Goal: Find specific page/section: Find specific page/section

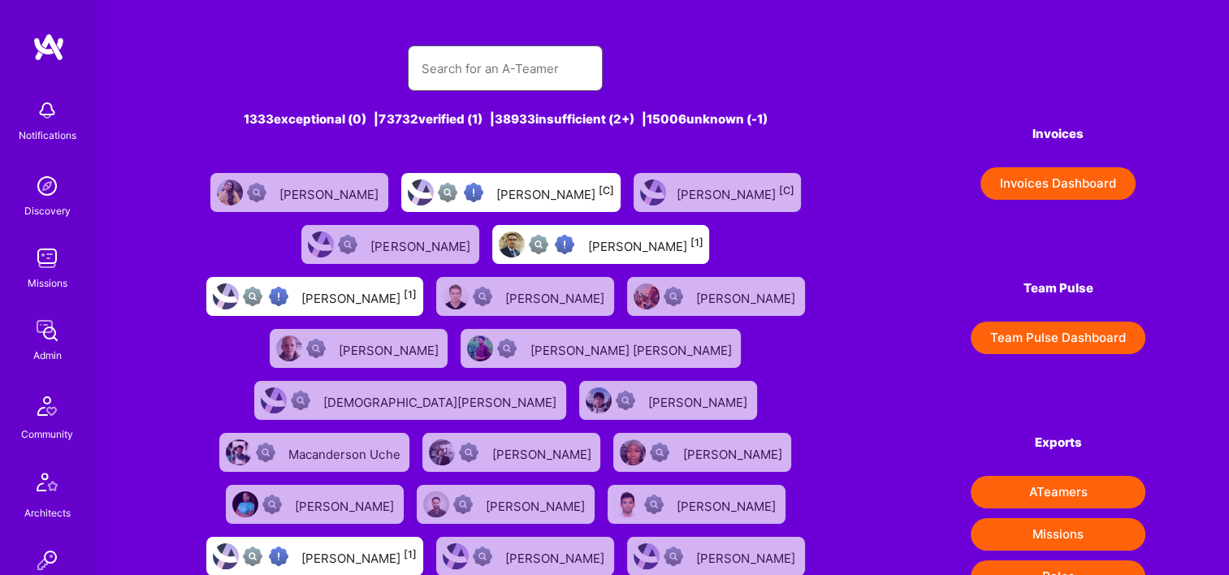
click at [545, 53] on input "text" at bounding box center [505, 68] width 169 height 41
paste input "[PERSON_NAME]"
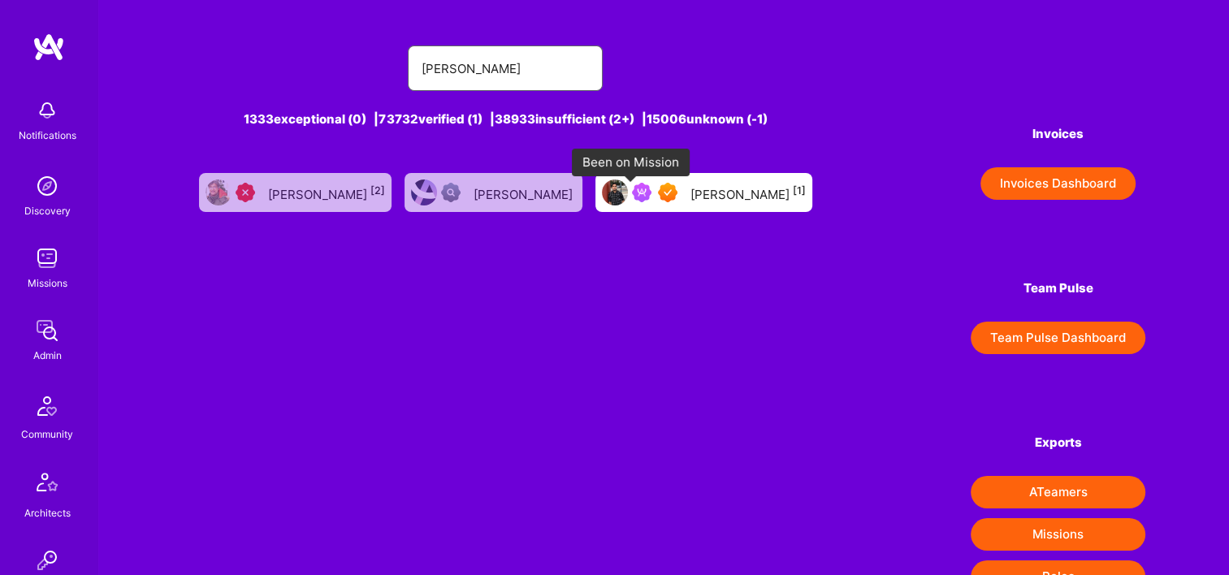
type input "[PERSON_NAME]"
click at [723, 198] on div "[PERSON_NAME] [1]" at bounding box center [747, 192] width 115 height 21
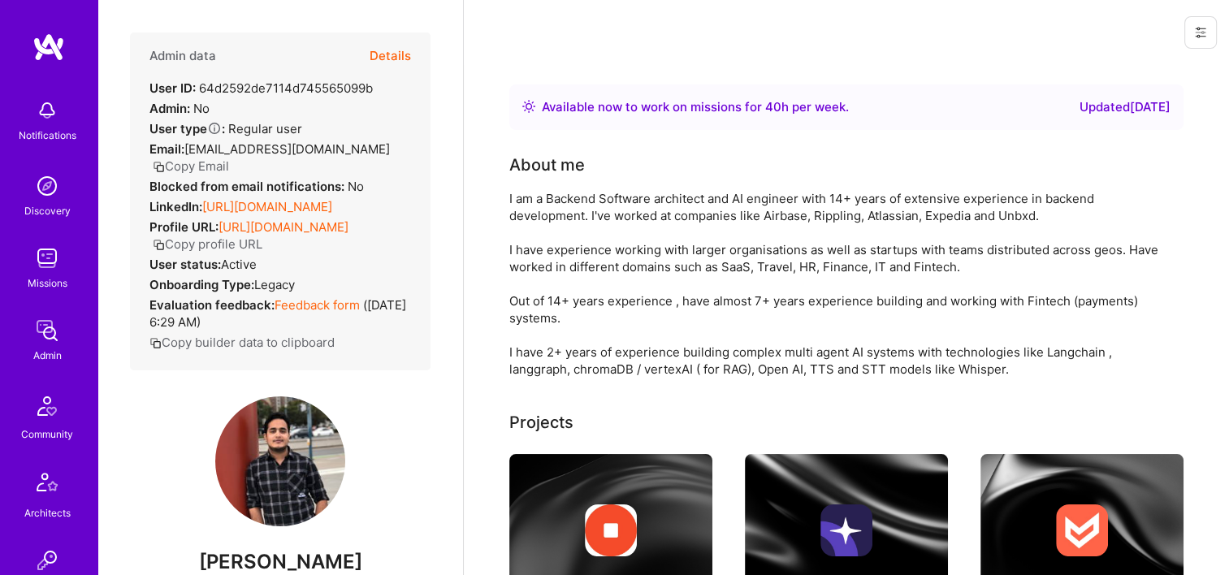
click at [216, 162] on button "Copy Email" at bounding box center [191, 166] width 76 height 17
click at [207, 164] on button "Copy Email" at bounding box center [191, 166] width 76 height 17
click at [202, 169] on button "Copy Email" at bounding box center [191, 166] width 76 height 17
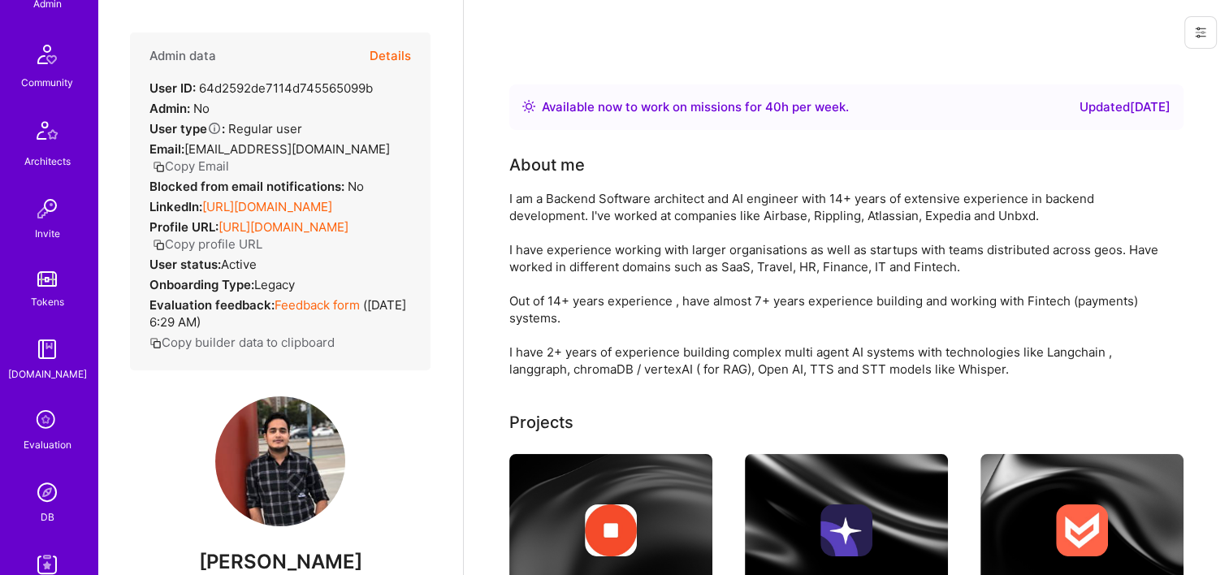
scroll to position [487, 0]
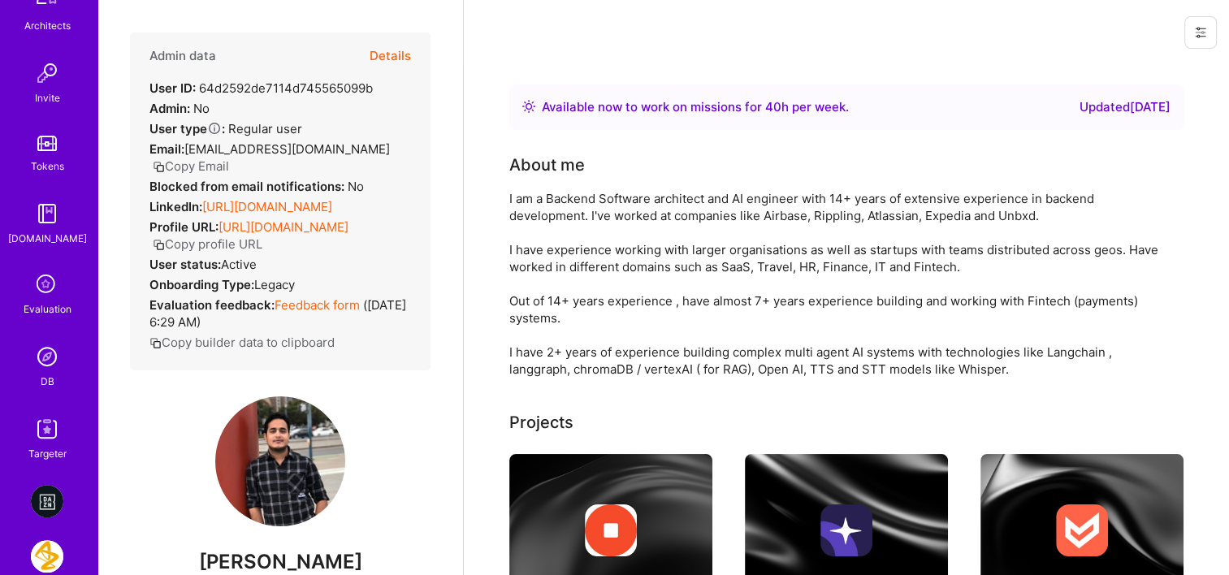
click at [60, 369] on link "DB" at bounding box center [47, 365] width 101 height 50
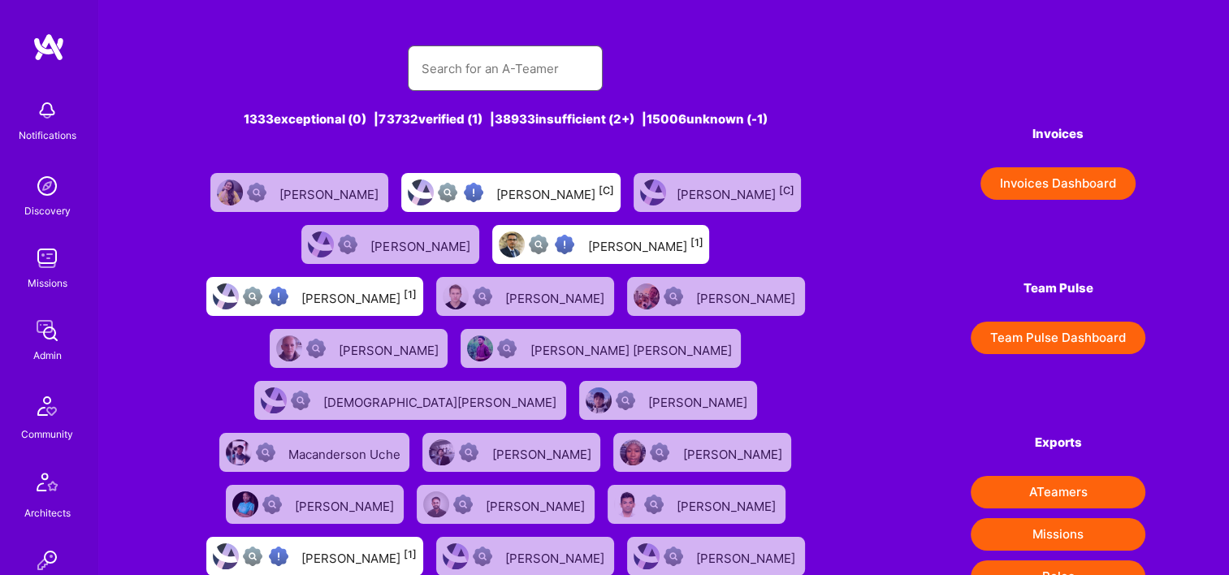
click at [490, 65] on input "text" at bounding box center [505, 68] width 169 height 41
paste input "[PERSON_NAME]"
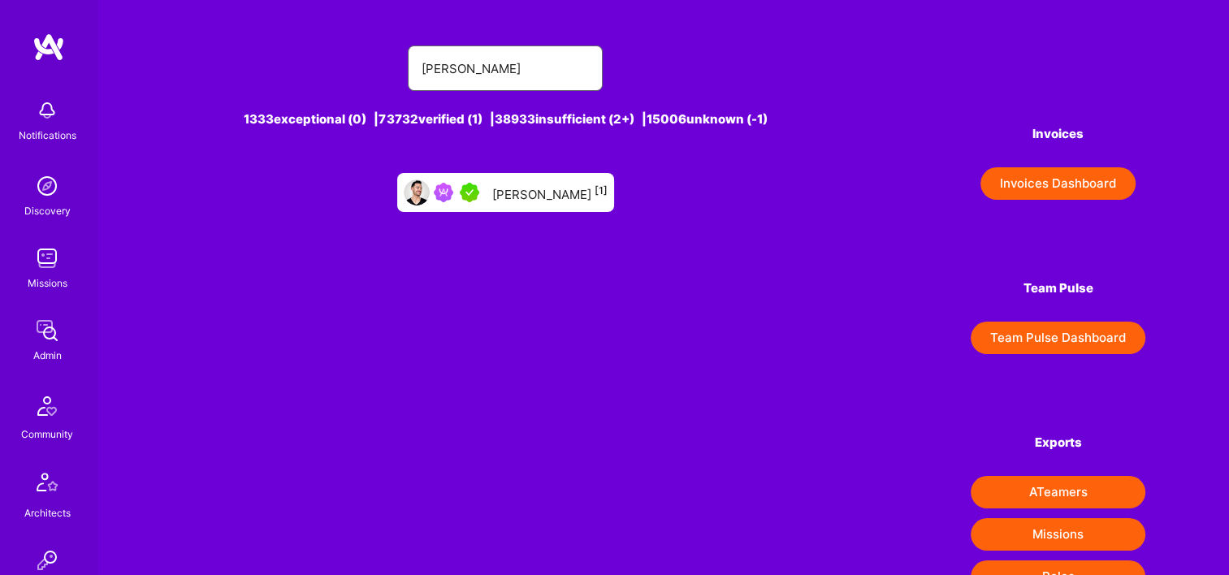
type input "[PERSON_NAME]"
click at [539, 197] on div "[PERSON_NAME] [1]" at bounding box center [549, 192] width 115 height 21
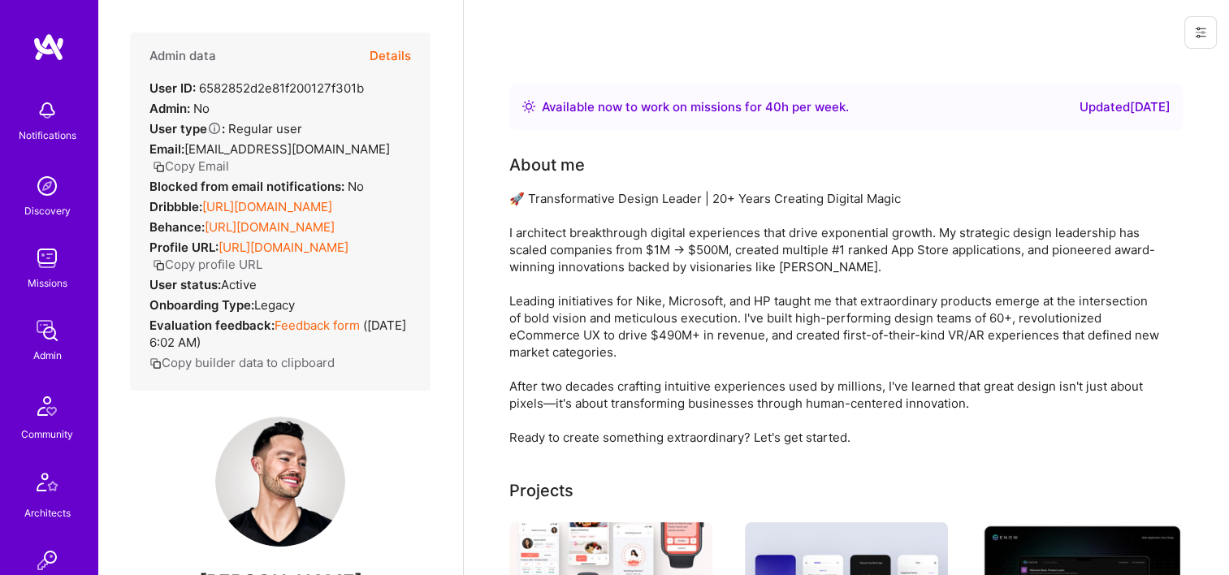
click at [218, 162] on button "Copy Email" at bounding box center [191, 166] width 76 height 17
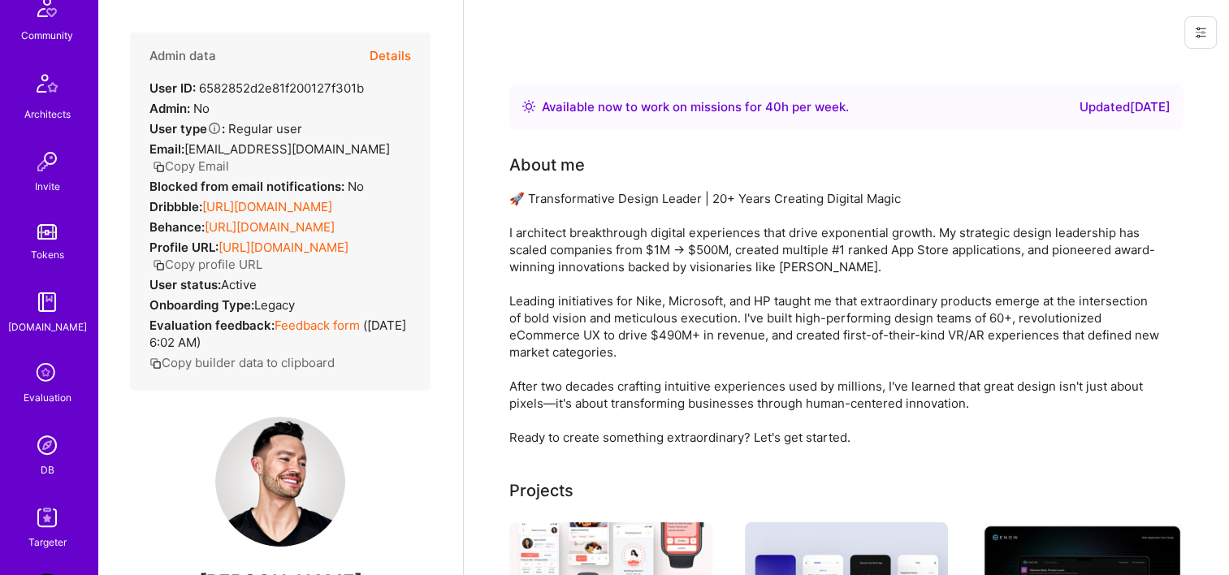
scroll to position [487, 0]
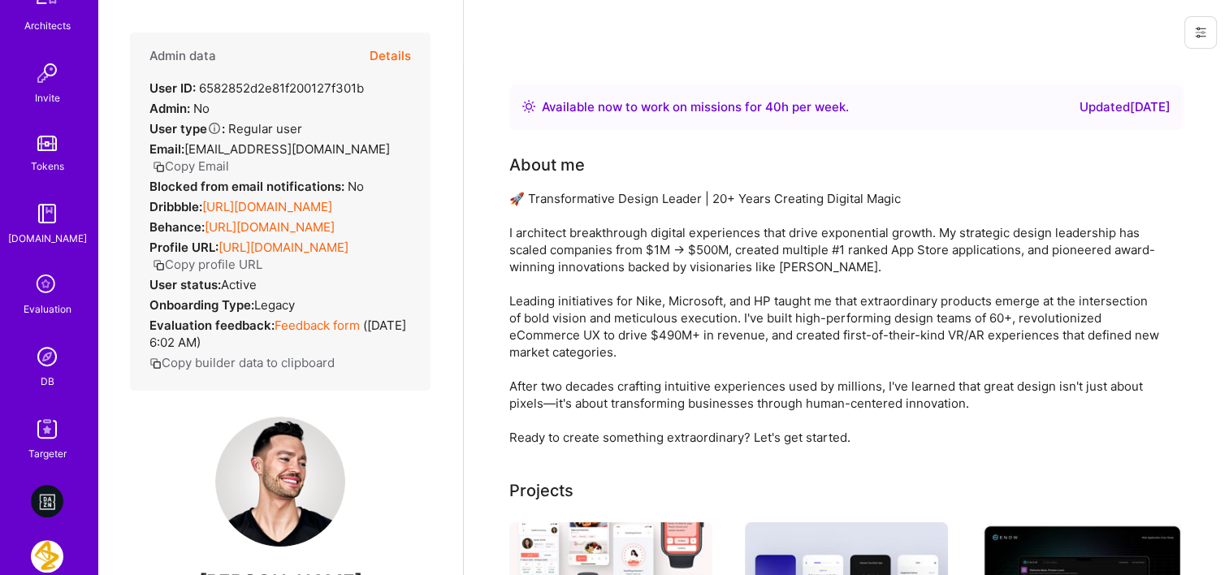
click at [43, 376] on div "DB" at bounding box center [48, 381] width 14 height 17
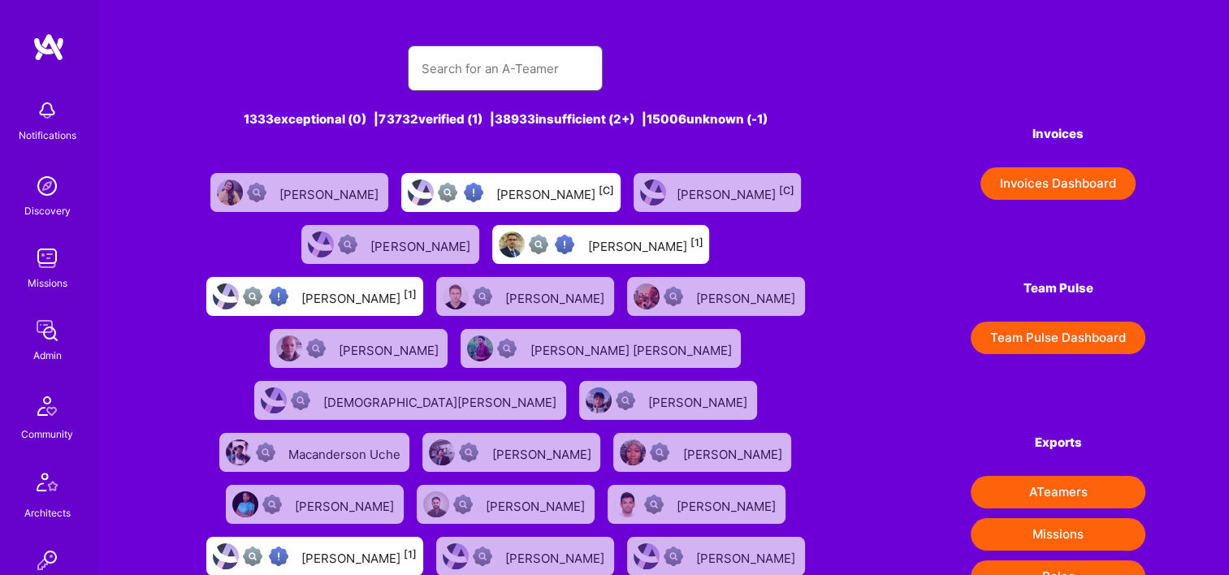
click at [527, 59] on input "text" at bounding box center [505, 68] width 169 height 41
paste input "[PERSON_NAME]"
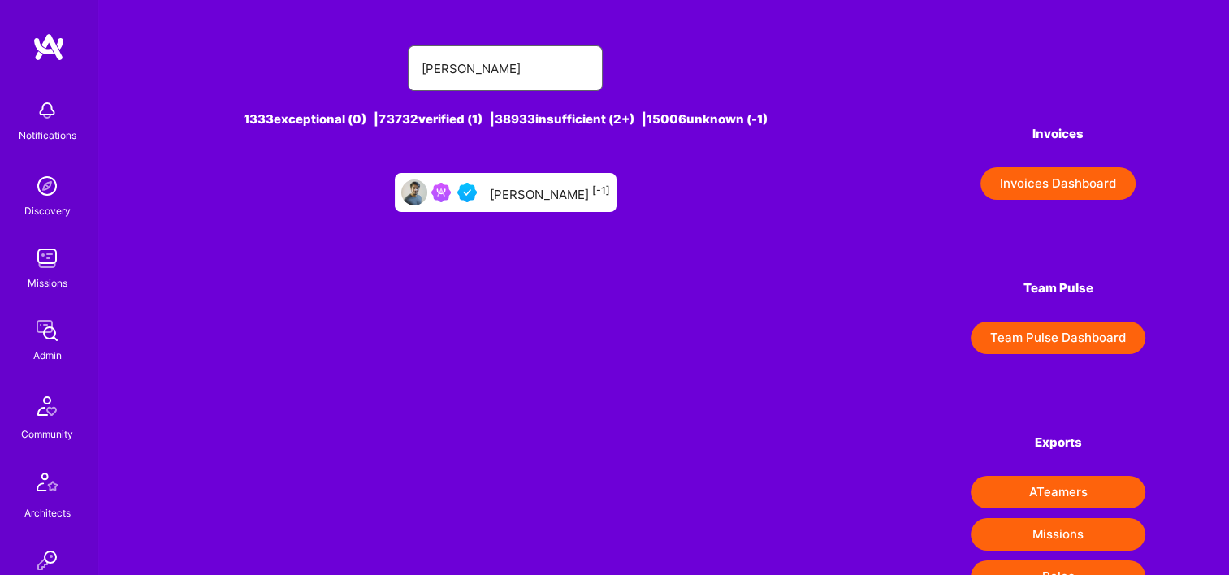
type input "[PERSON_NAME]"
click at [543, 201] on div "[PERSON_NAME] [-1]" at bounding box center [550, 192] width 120 height 21
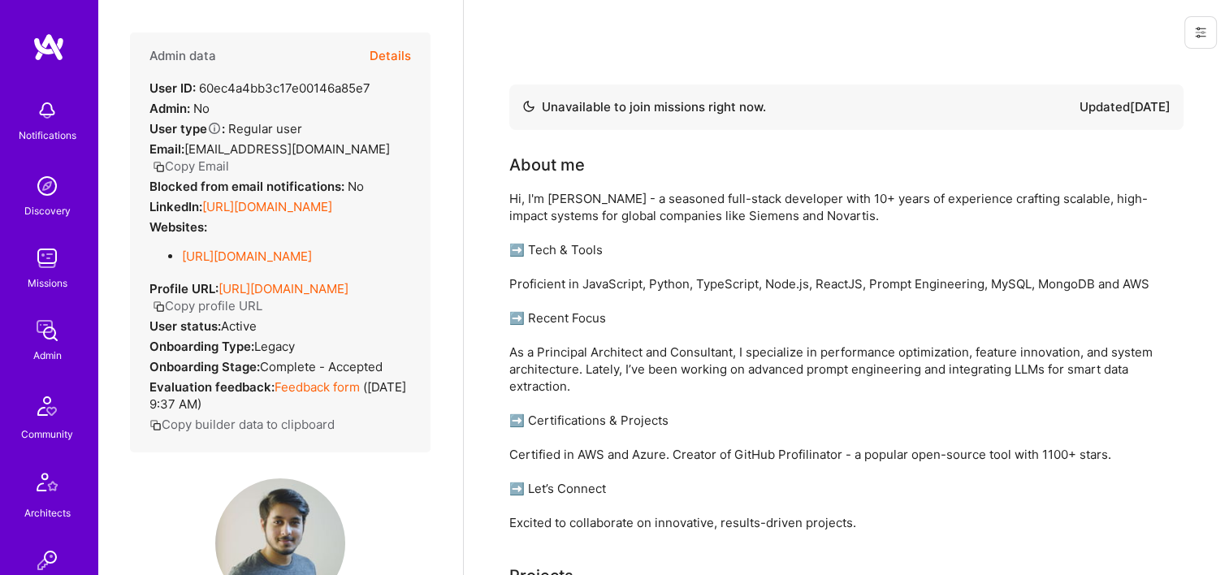
click at [383, 62] on button "Details" at bounding box center [389, 55] width 41 height 47
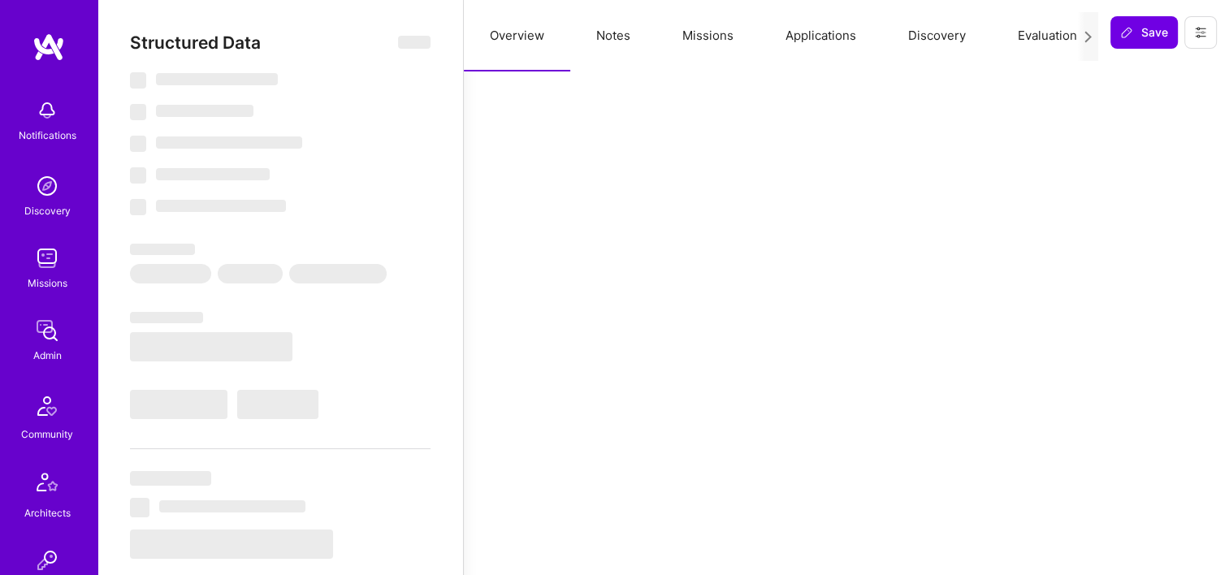
click at [698, 29] on button "Missions" at bounding box center [707, 35] width 103 height 71
select select "Not Available"
select select "3 Months"
select select "5"
select select "4"
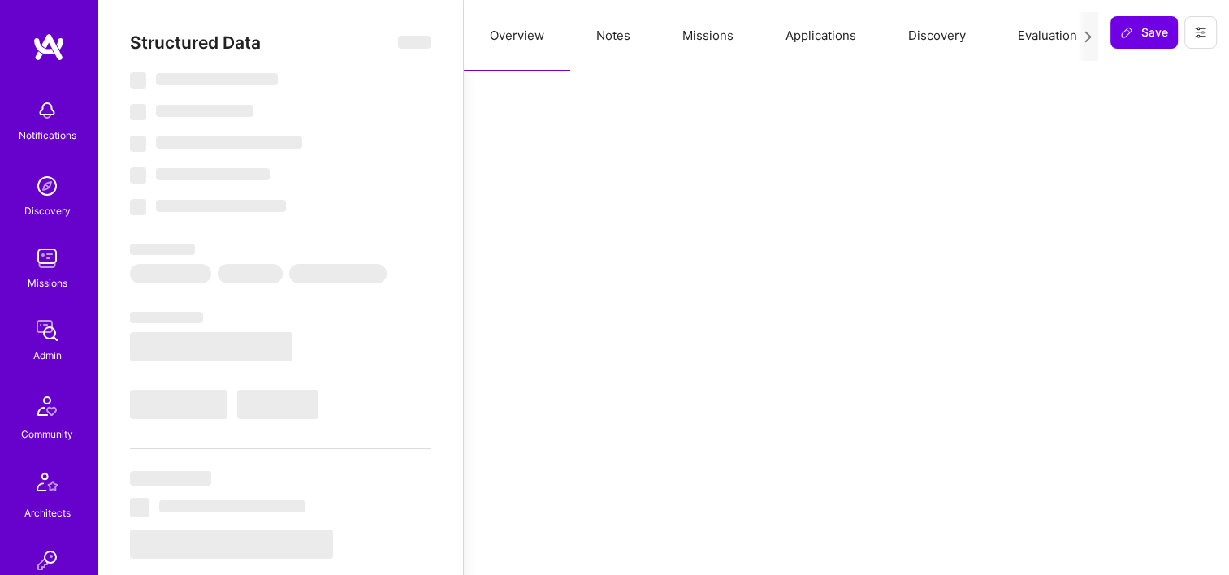
select select "6"
select select "IN"
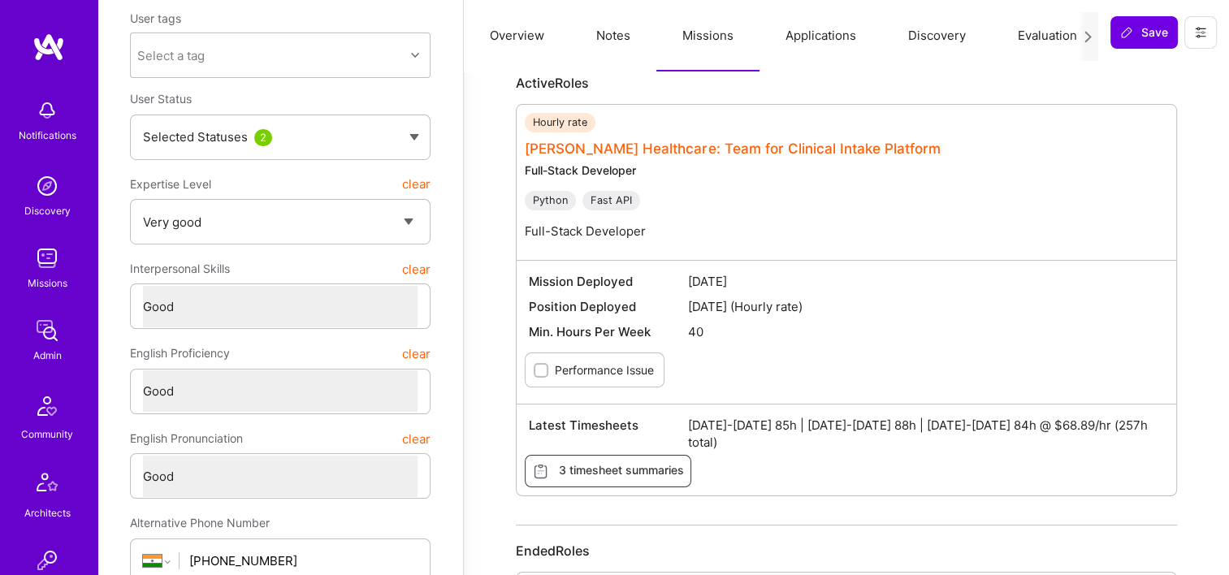
scroll to position [162, 0]
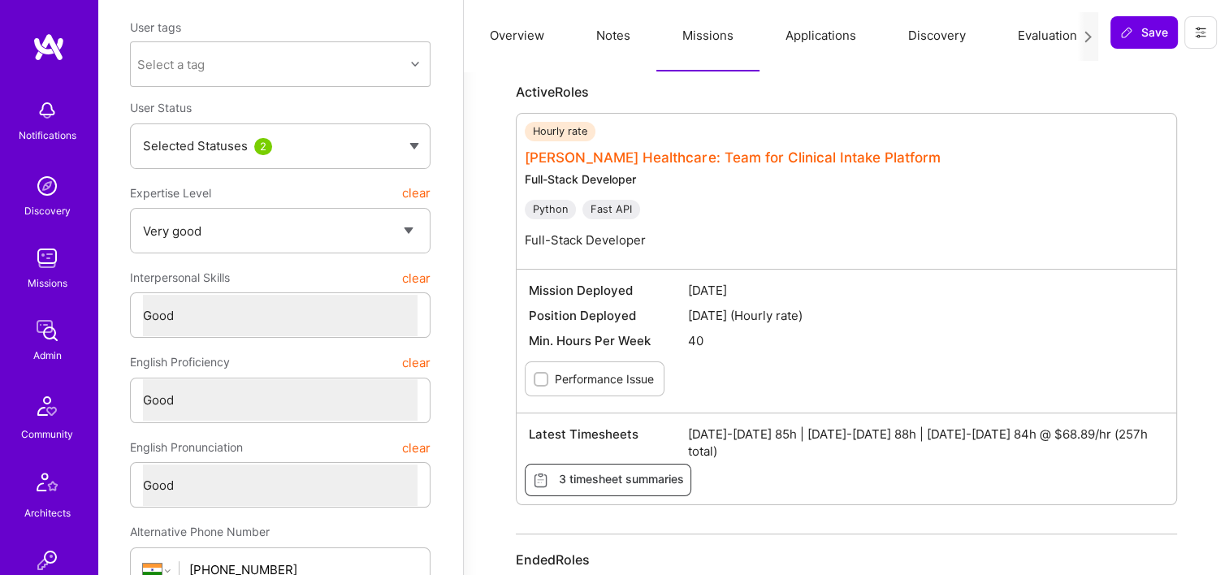
click at [647, 159] on link "[PERSON_NAME] Healthcare: Team for Clinical Intake Platform" at bounding box center [733, 157] width 416 height 16
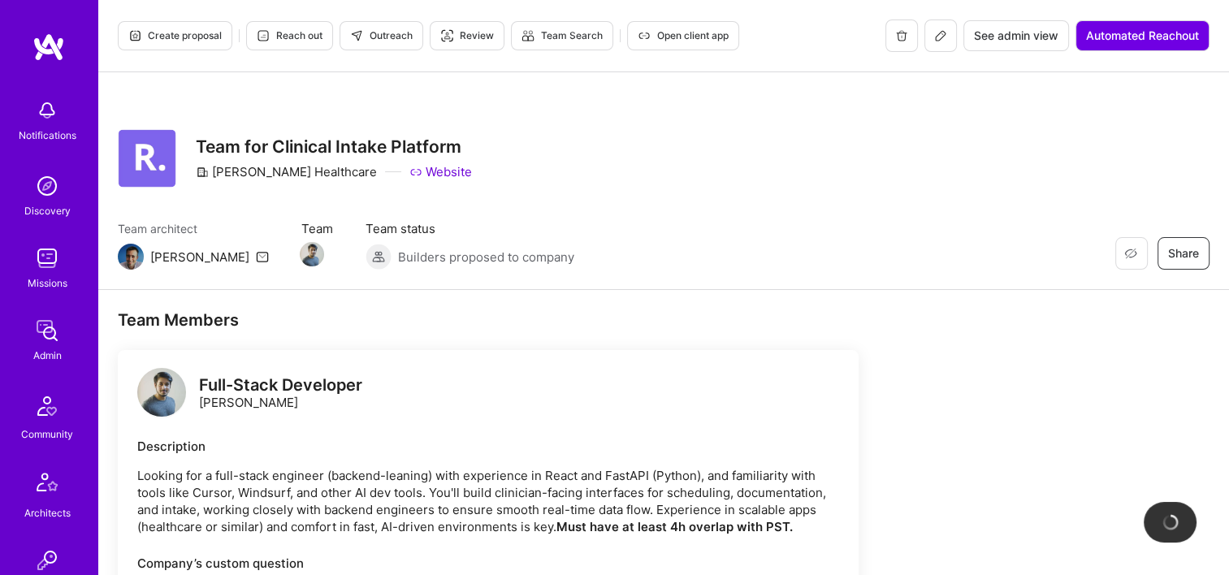
click at [1026, 32] on span "See admin view" at bounding box center [1016, 36] width 84 height 16
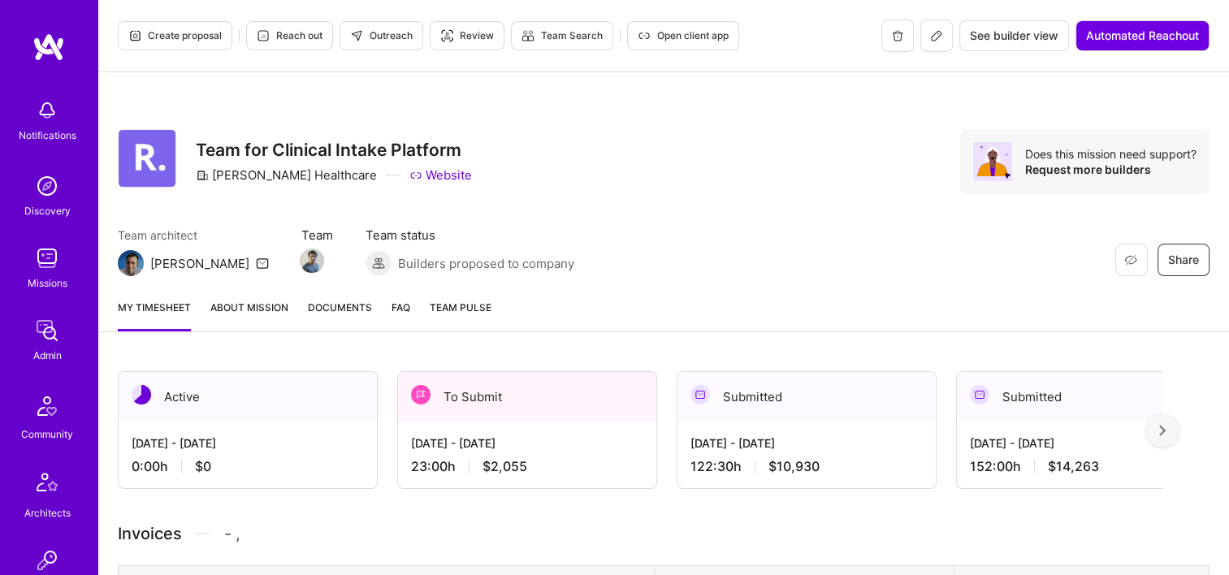
click at [483, 403] on div "To Submit" at bounding box center [527, 397] width 258 height 50
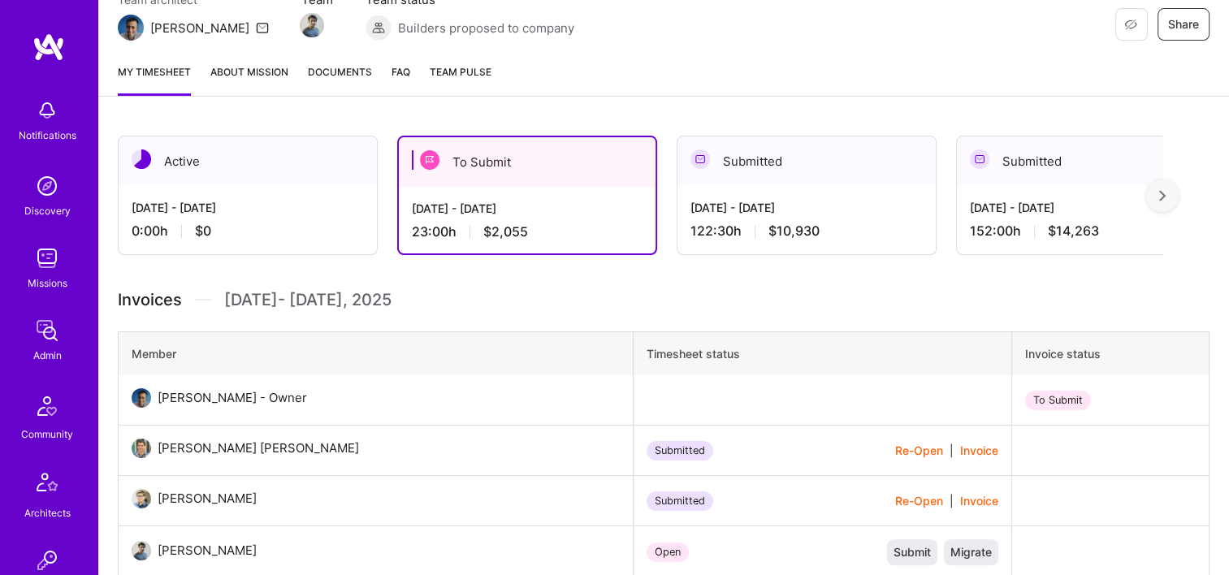
scroll to position [487, 0]
